Goal: Task Accomplishment & Management: Complete application form

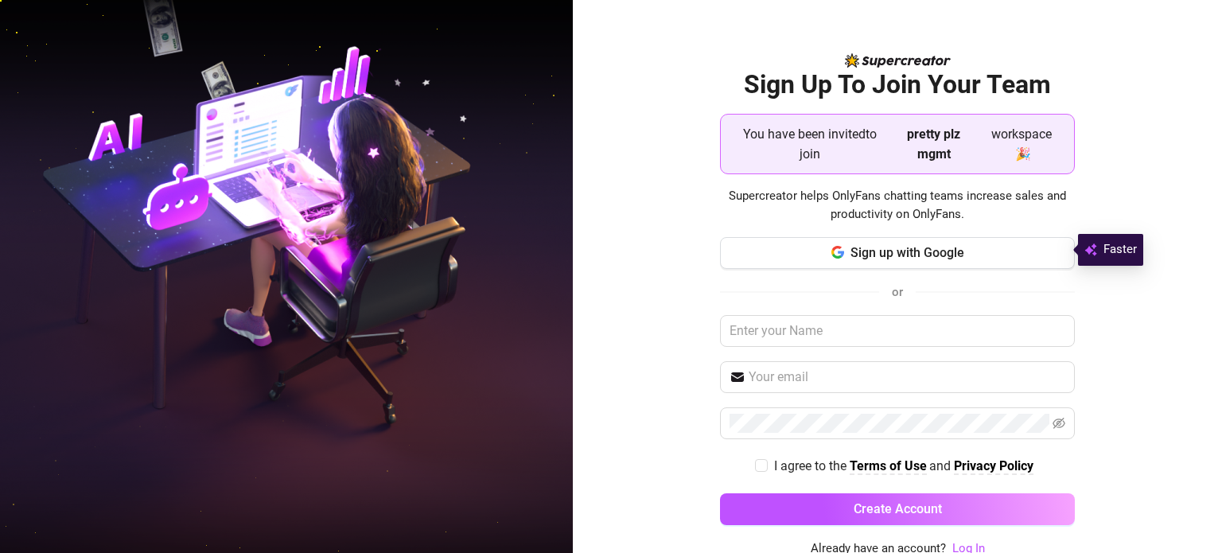
scroll to position [3, 0]
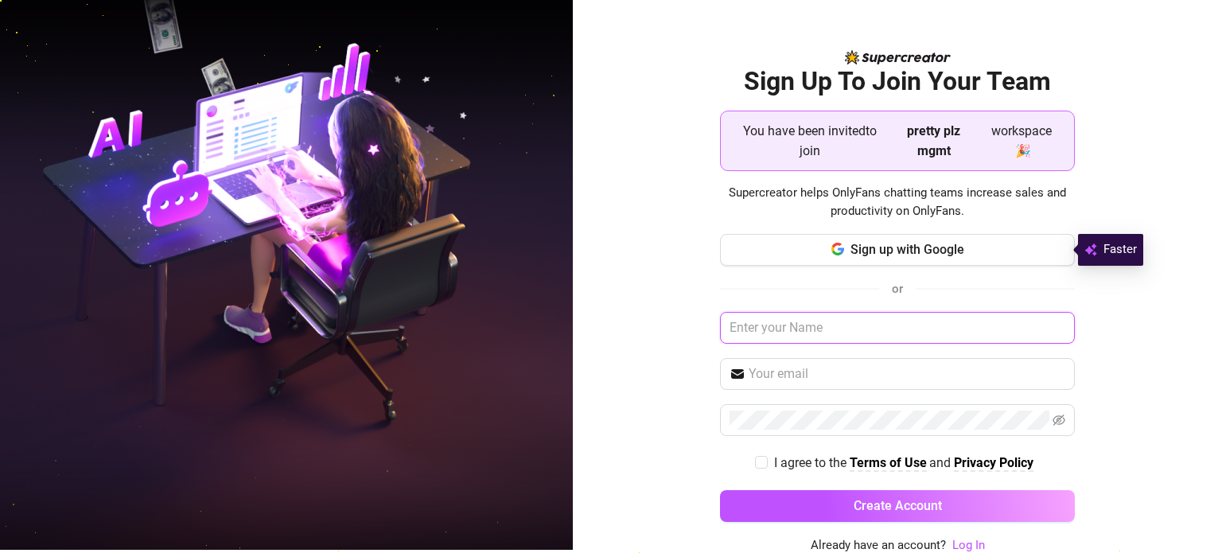
click at [883, 337] on input "text" at bounding box center [897, 328] width 355 height 32
type input "zad"
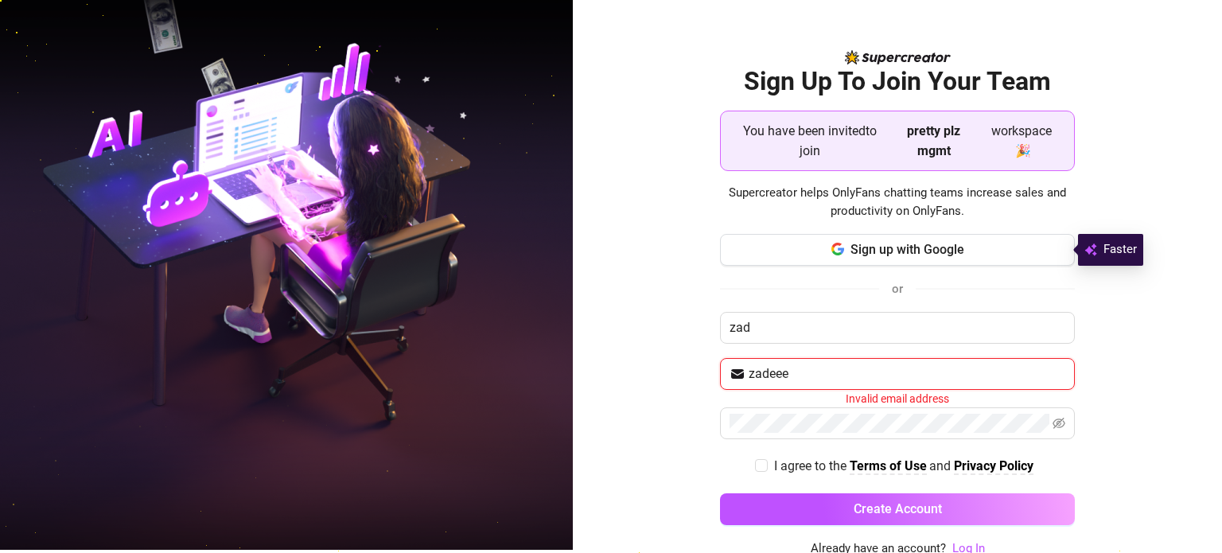
type input "[EMAIL_ADDRESS][DOMAIN_NAME]"
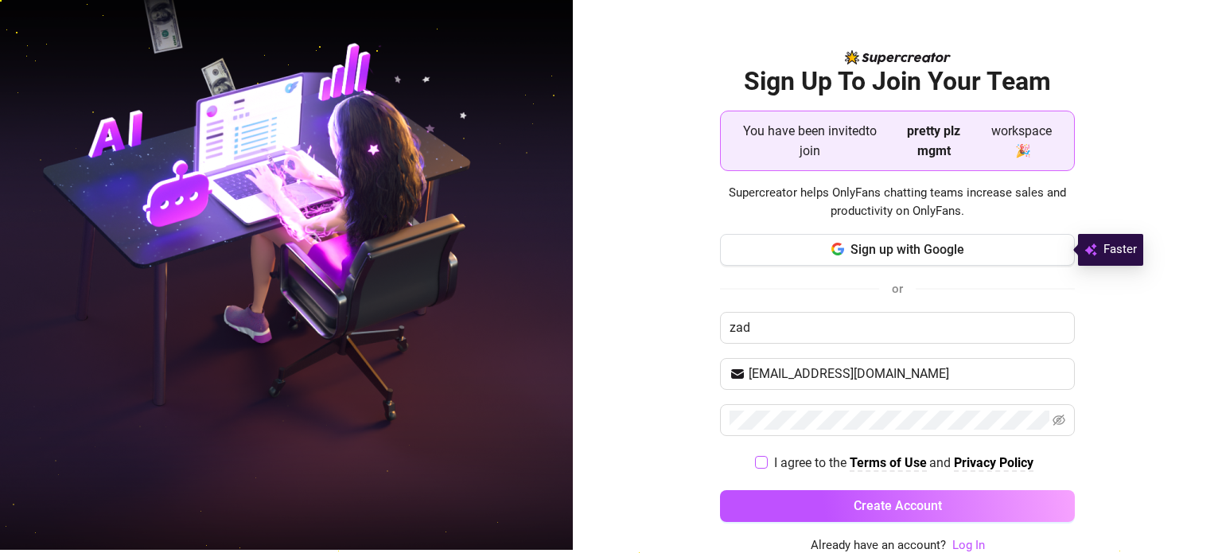
click at [755, 456] on input "I agree to the Terms of Use and Privacy Policy" at bounding box center [760, 461] width 11 height 11
checkbox input "true"
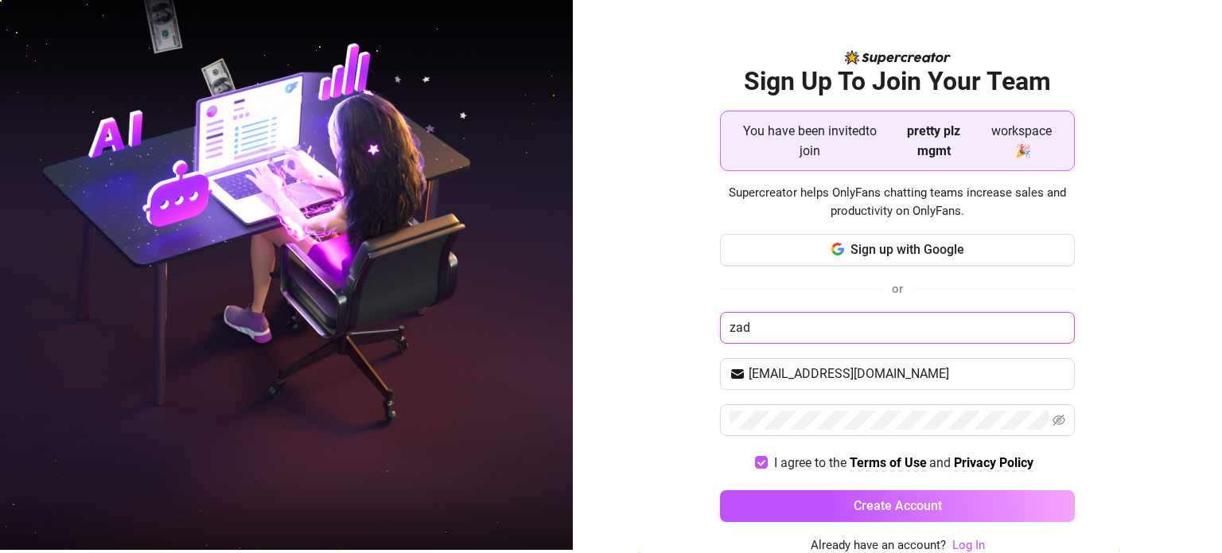
click at [757, 324] on input "zad" at bounding box center [897, 328] width 355 height 32
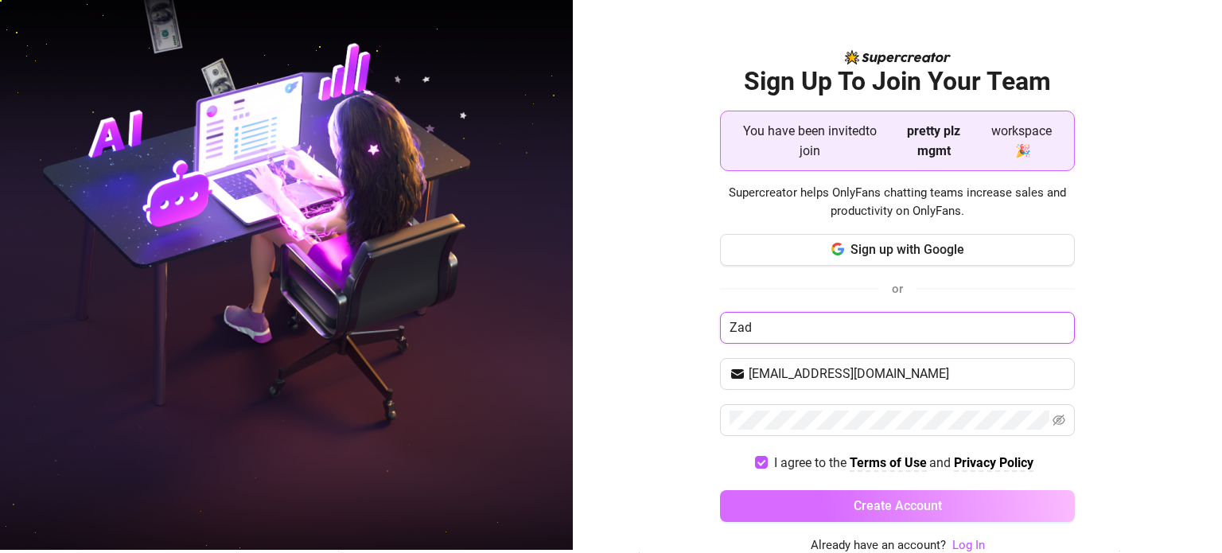
type input "Zad"
click at [769, 499] on button "Create Account" at bounding box center [897, 506] width 355 height 32
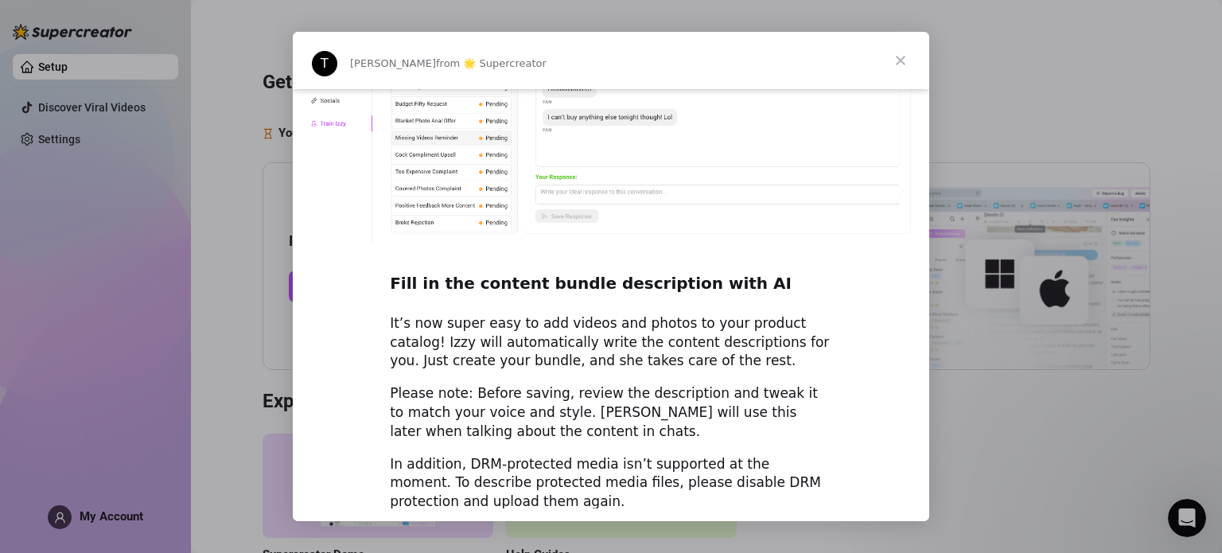
scroll to position [2219, 0]
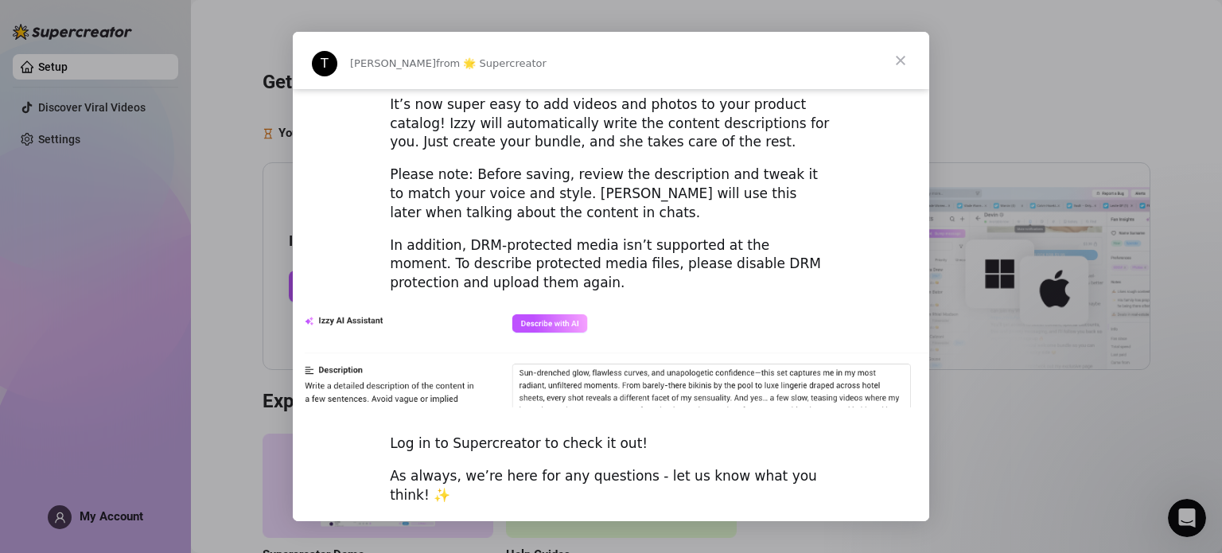
click at [901, 61] on span "Close" at bounding box center [900, 60] width 57 height 57
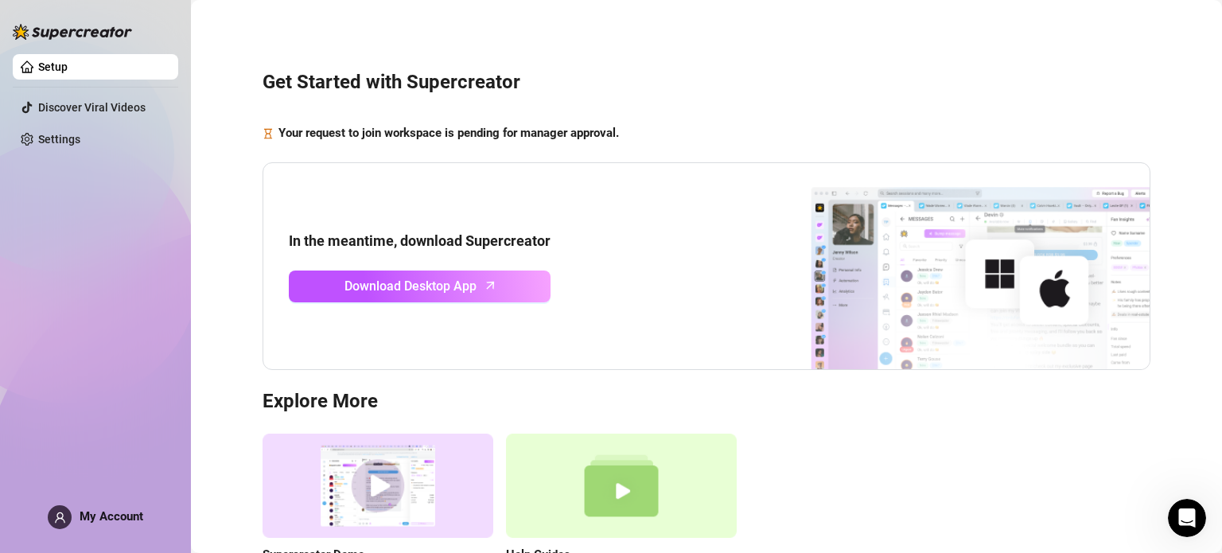
scroll to position [136, 0]
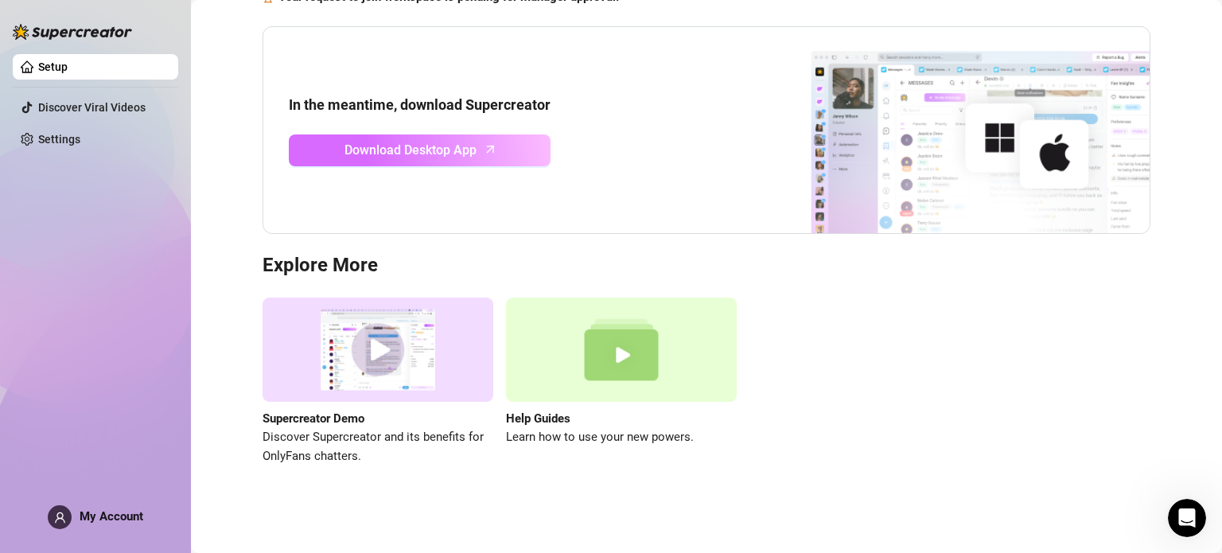
click at [473, 154] on span "Download Desktop App" at bounding box center [411, 150] width 132 height 20
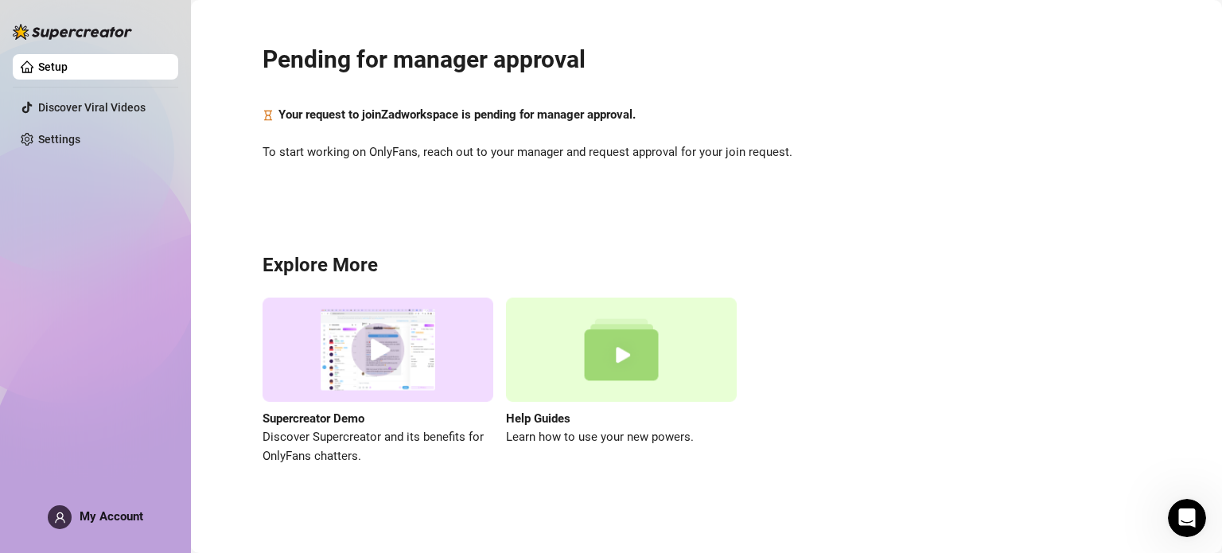
scroll to position [25, 0]
